Goal: Browse casually

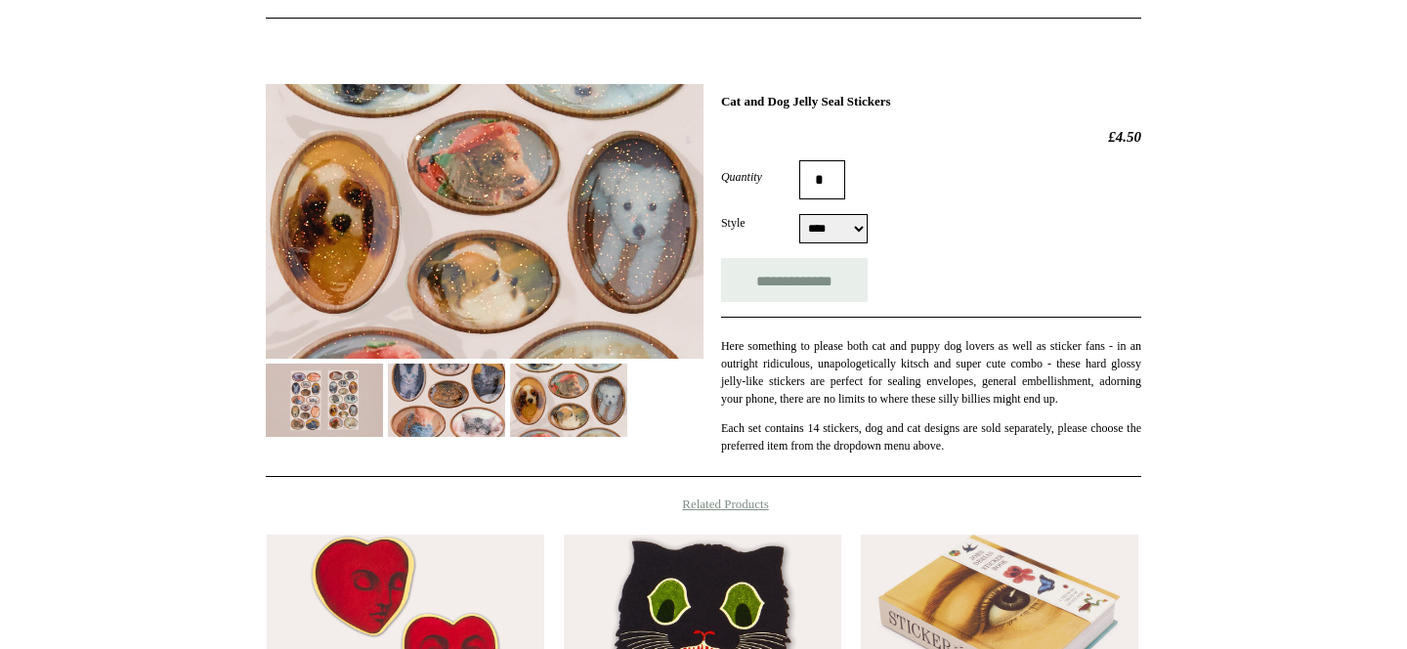
scroll to position [174, 0]
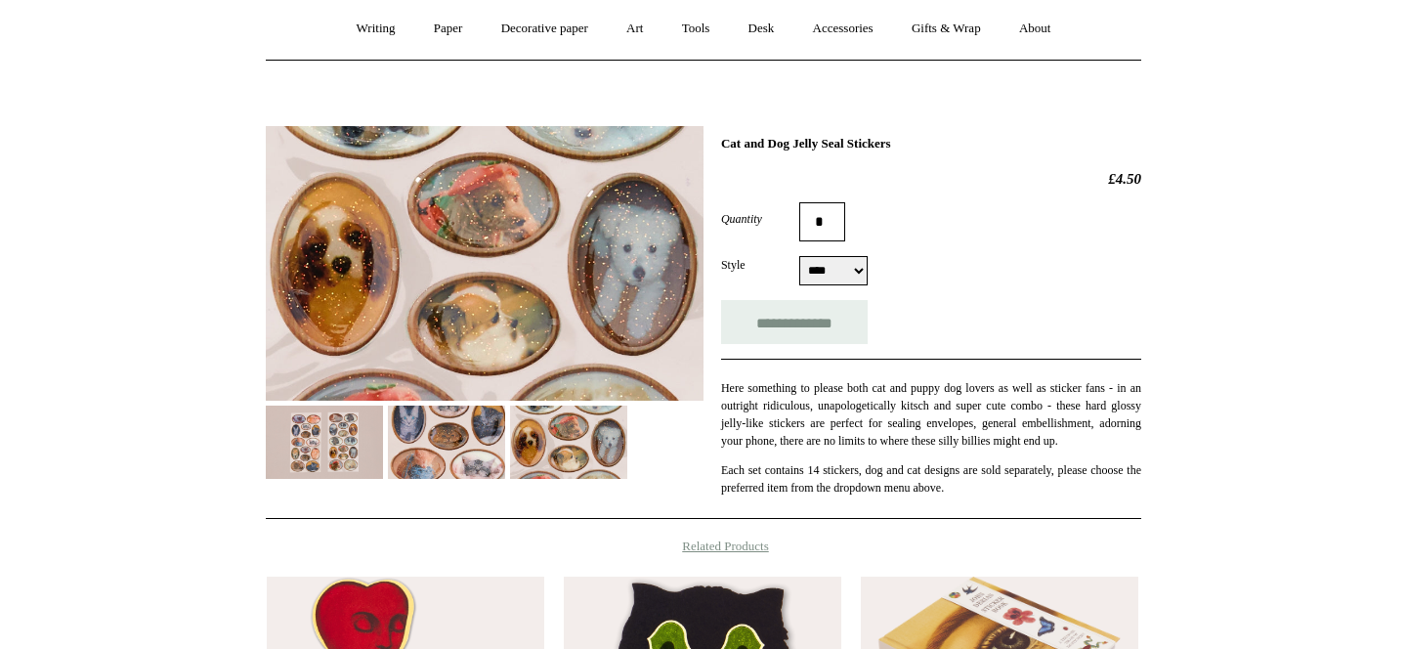
click at [611, 240] on img at bounding box center [485, 264] width 438 height 276
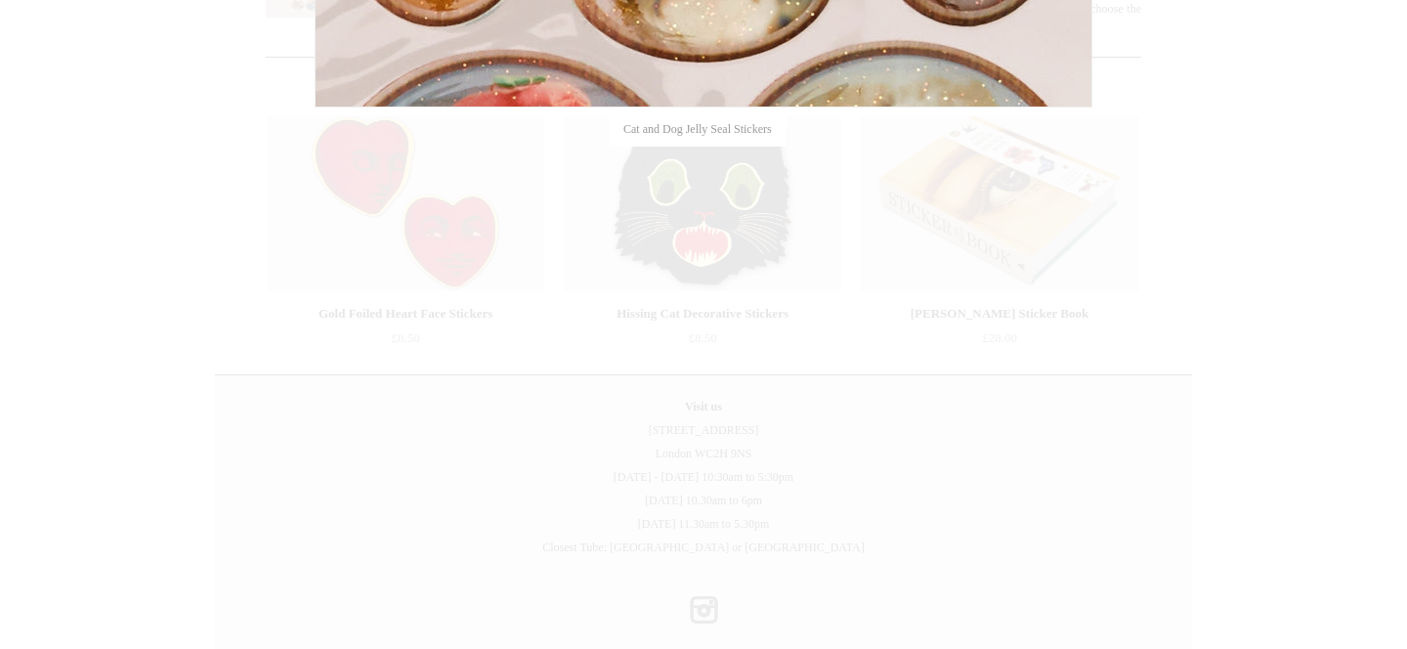
scroll to position [641, 0]
